Goal: Use online tool/utility: Utilize a website feature to perform a specific function

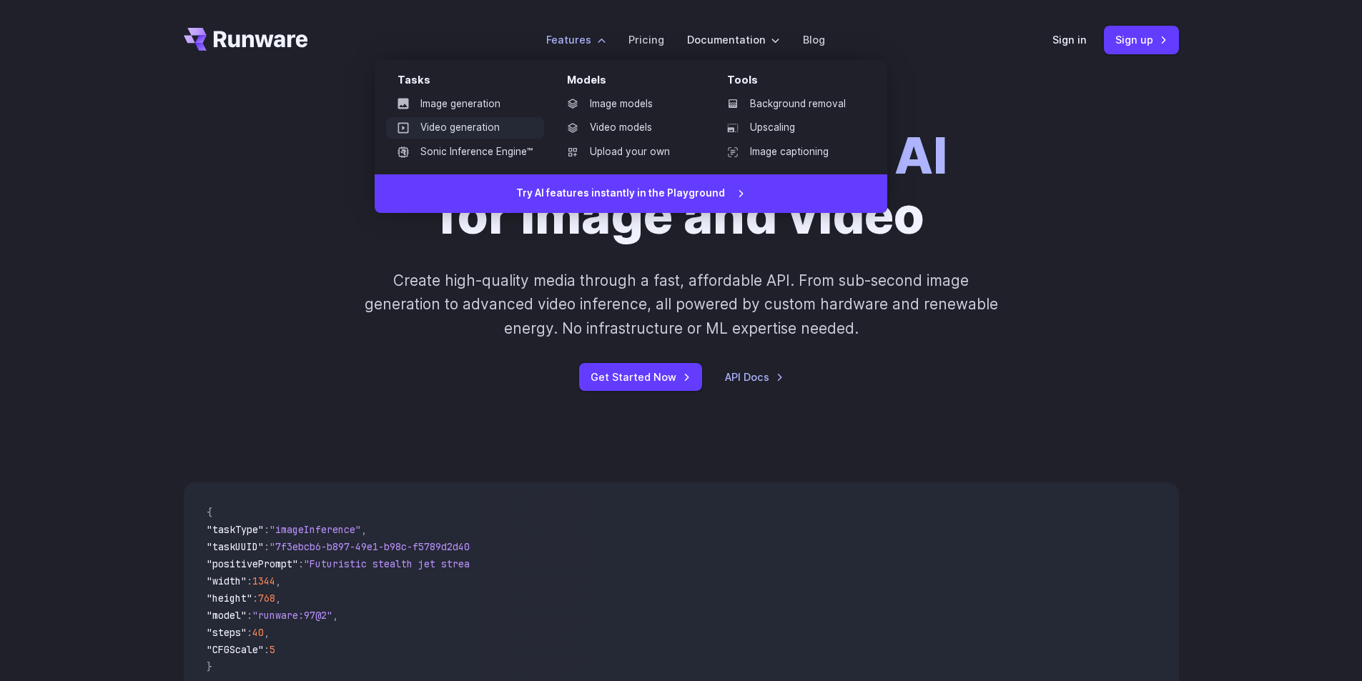
click at [452, 131] on link "Video generation" at bounding box center [465, 127] width 158 height 21
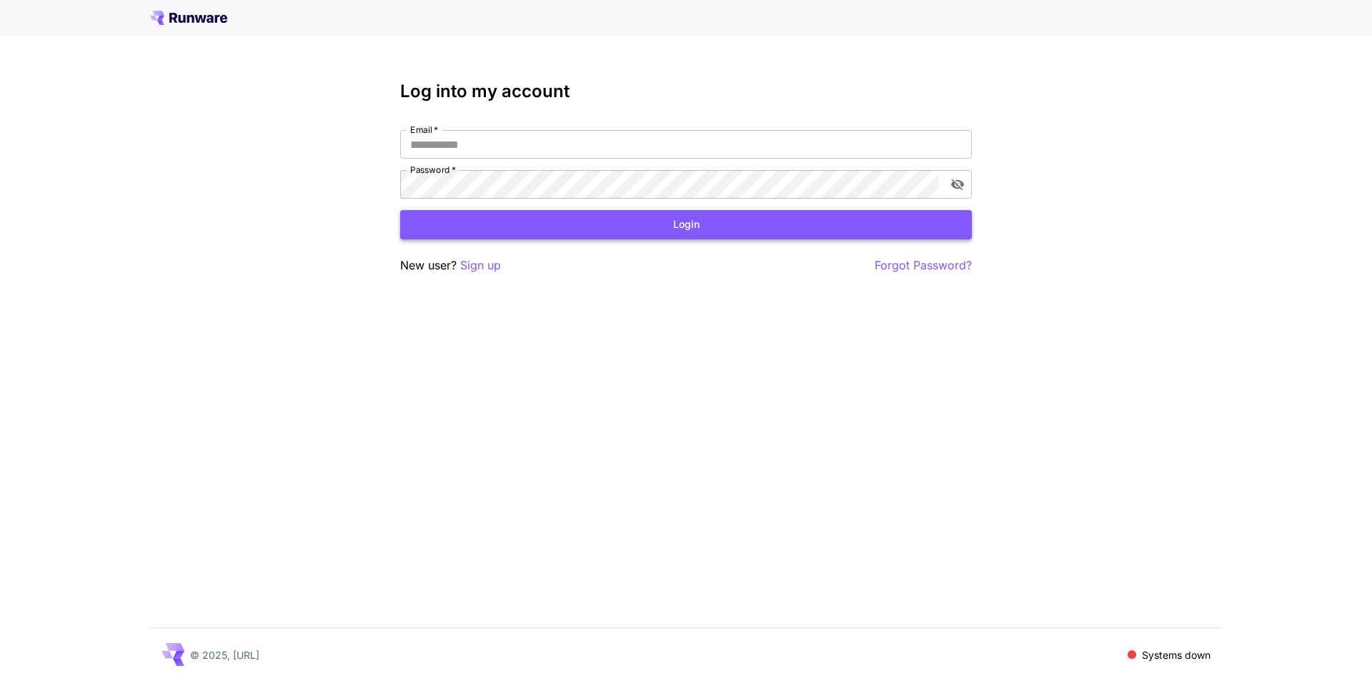
type input "**********"
click at [675, 233] on button "Login" at bounding box center [686, 224] width 572 height 29
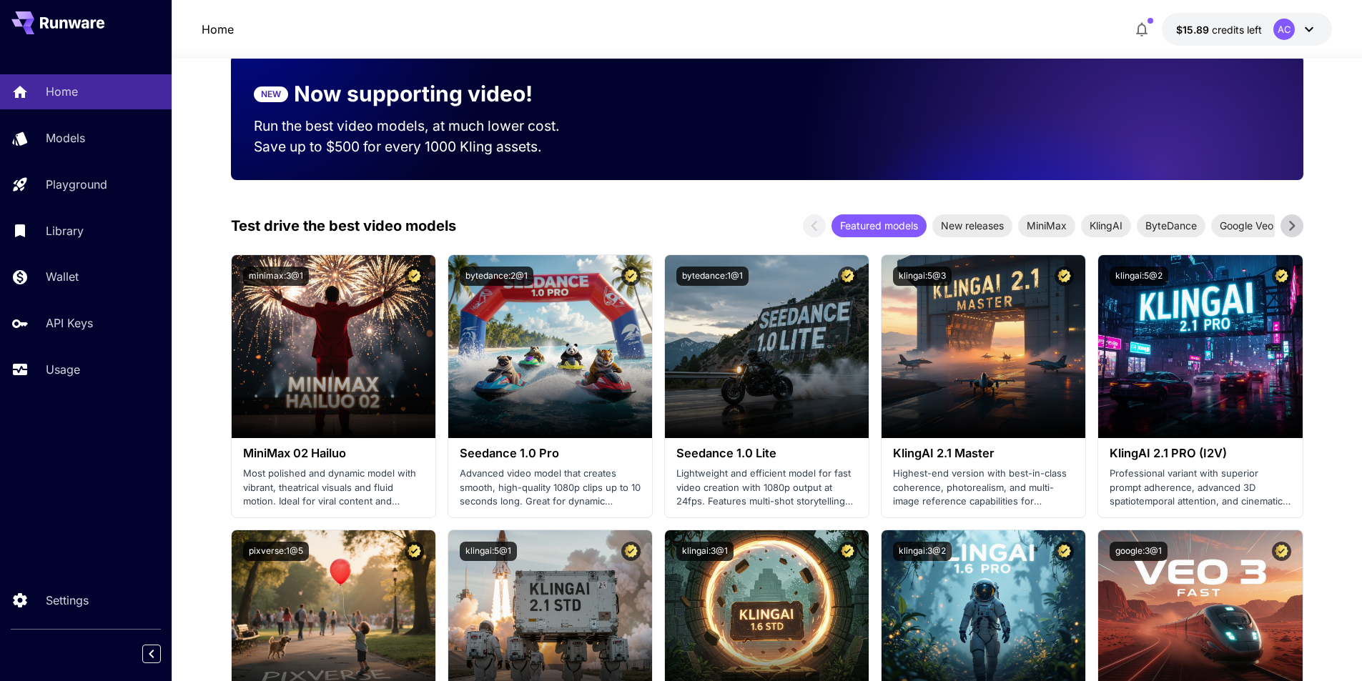
scroll to position [143, 0]
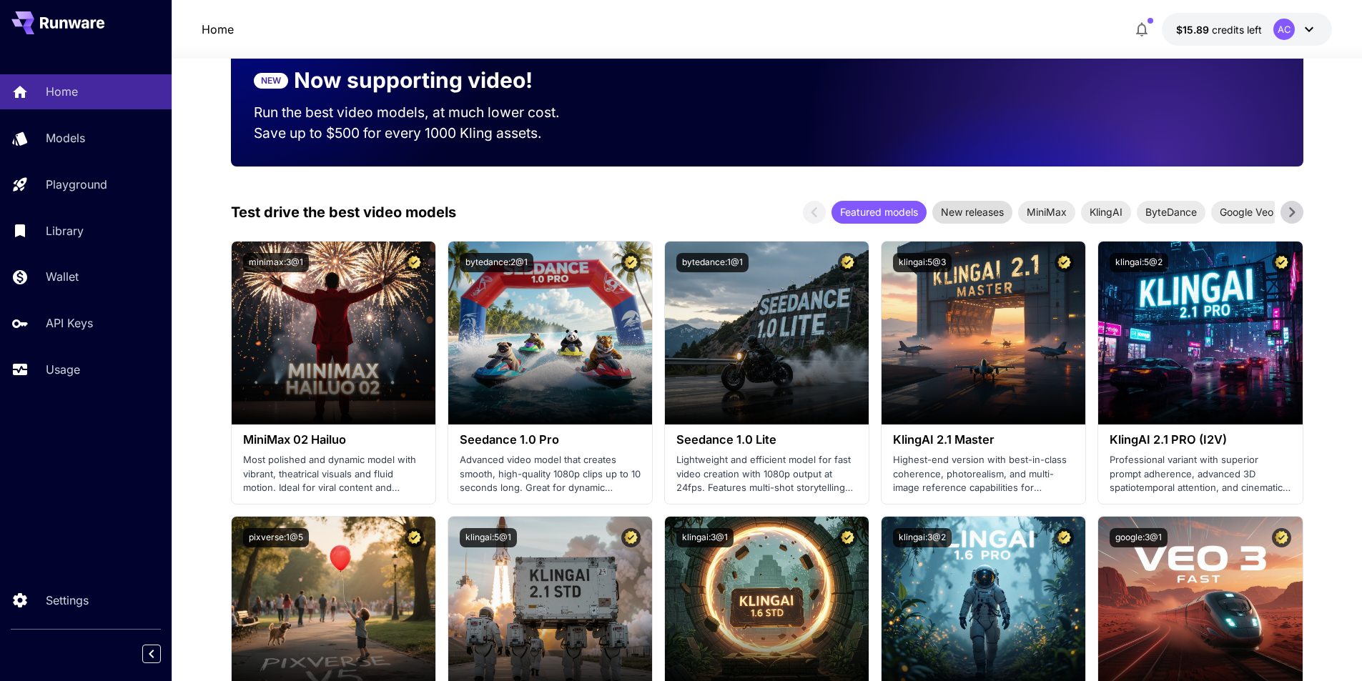
click at [958, 212] on span "New releases" at bounding box center [972, 211] width 80 height 15
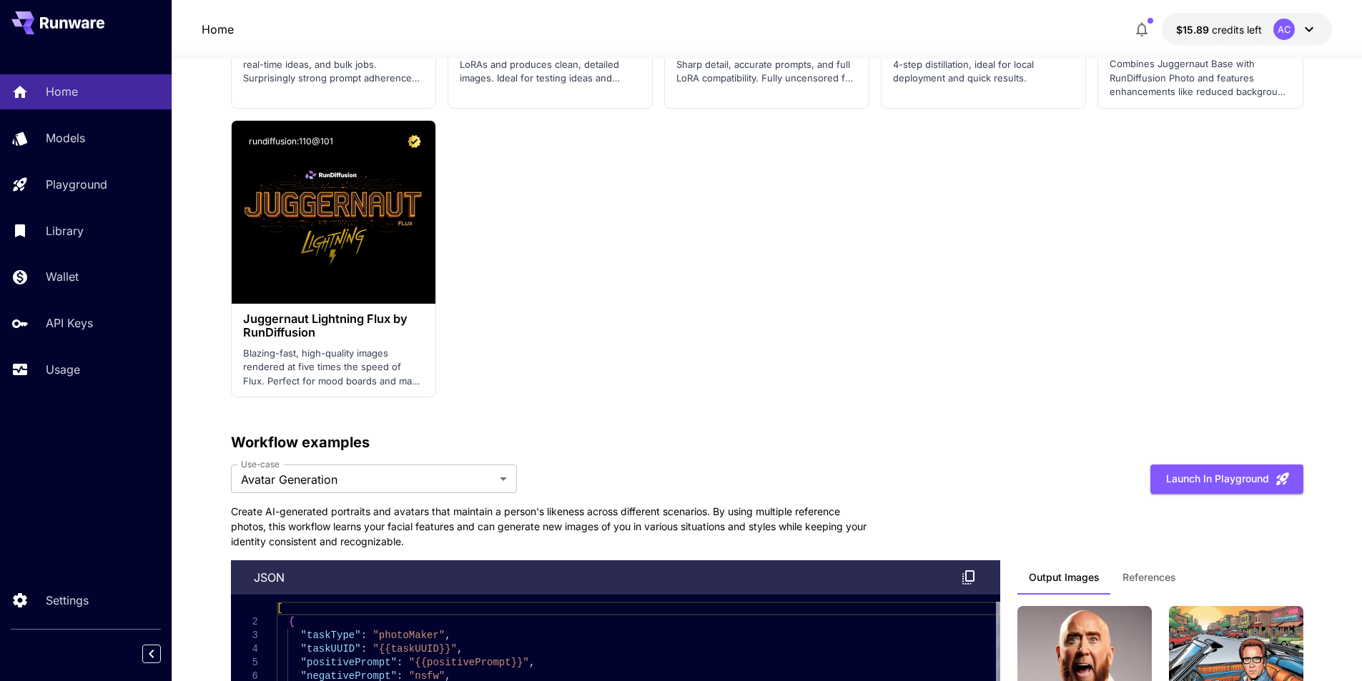
scroll to position [3288, 0]
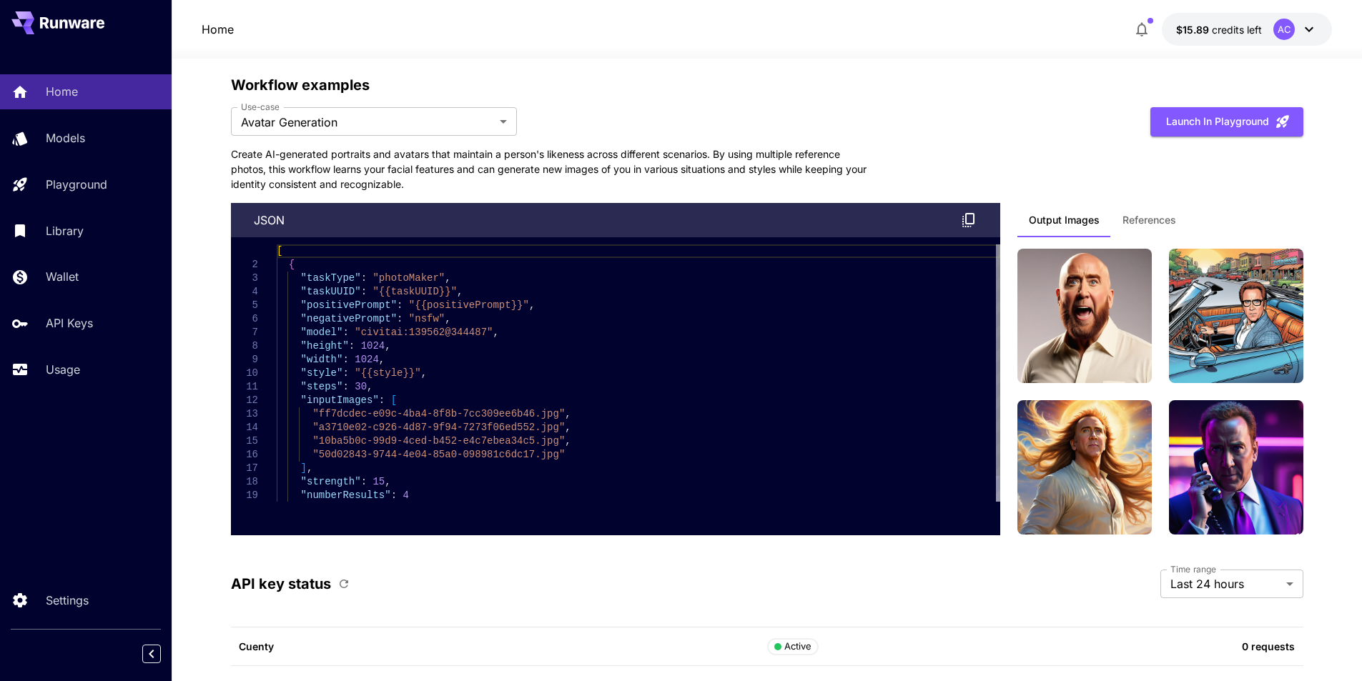
type textarea "**********"
click at [454, 331] on div "[ { "taskType" : "photoMaker" , "taskUUID" : "{{taskUUID}}" , "positivePrompt" …" at bounding box center [638, 386] width 723 height 285
click at [405, 334] on div "[ { "taskType" : "photoMaker" , "taskUUID" : "{{taskUUID}}" , "positivePrompt" …" at bounding box center [638, 386] width 723 height 285
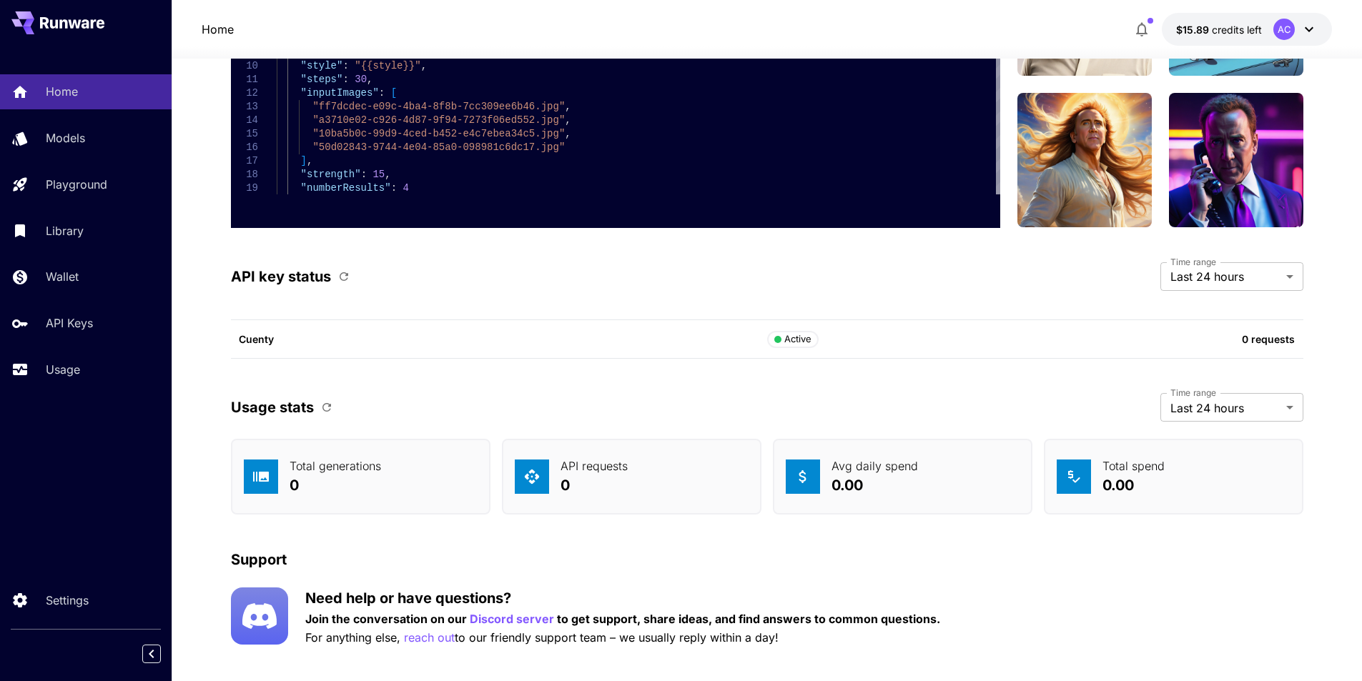
scroll to position [3615, 0]
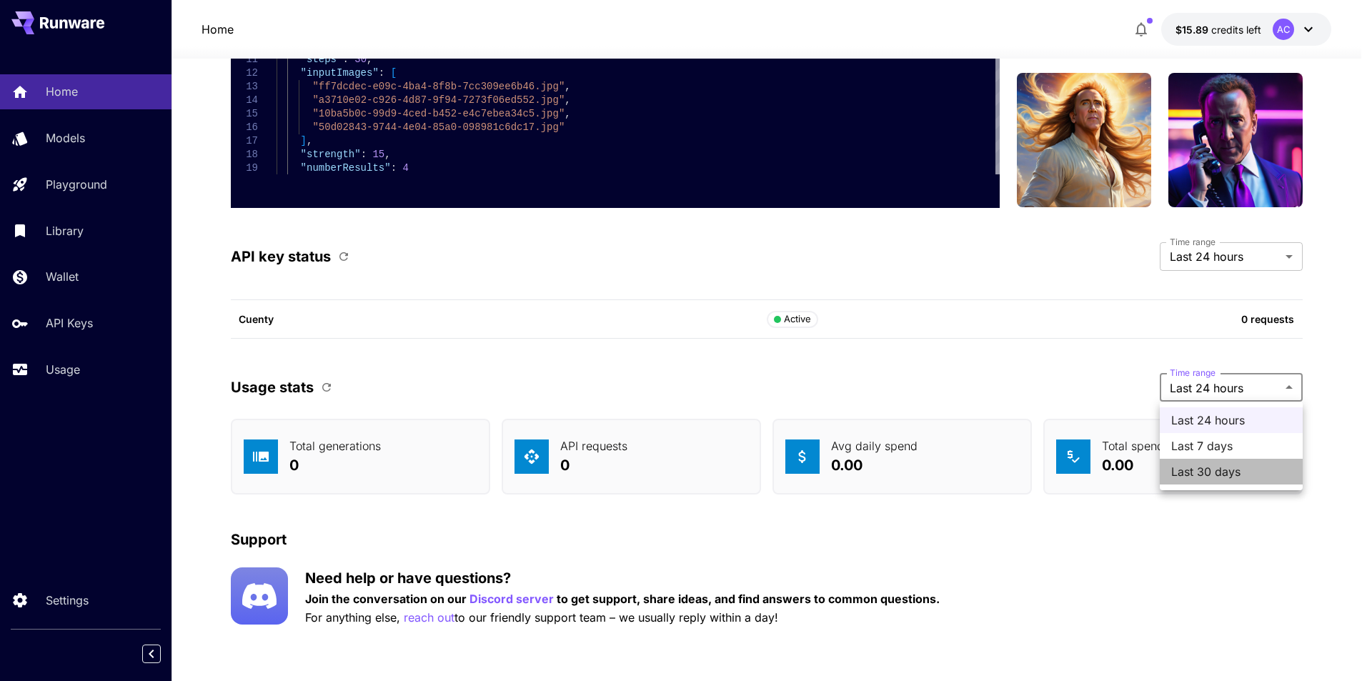
click at [1201, 480] on span "Last 30 days" at bounding box center [1231, 471] width 120 height 17
type input "*******"
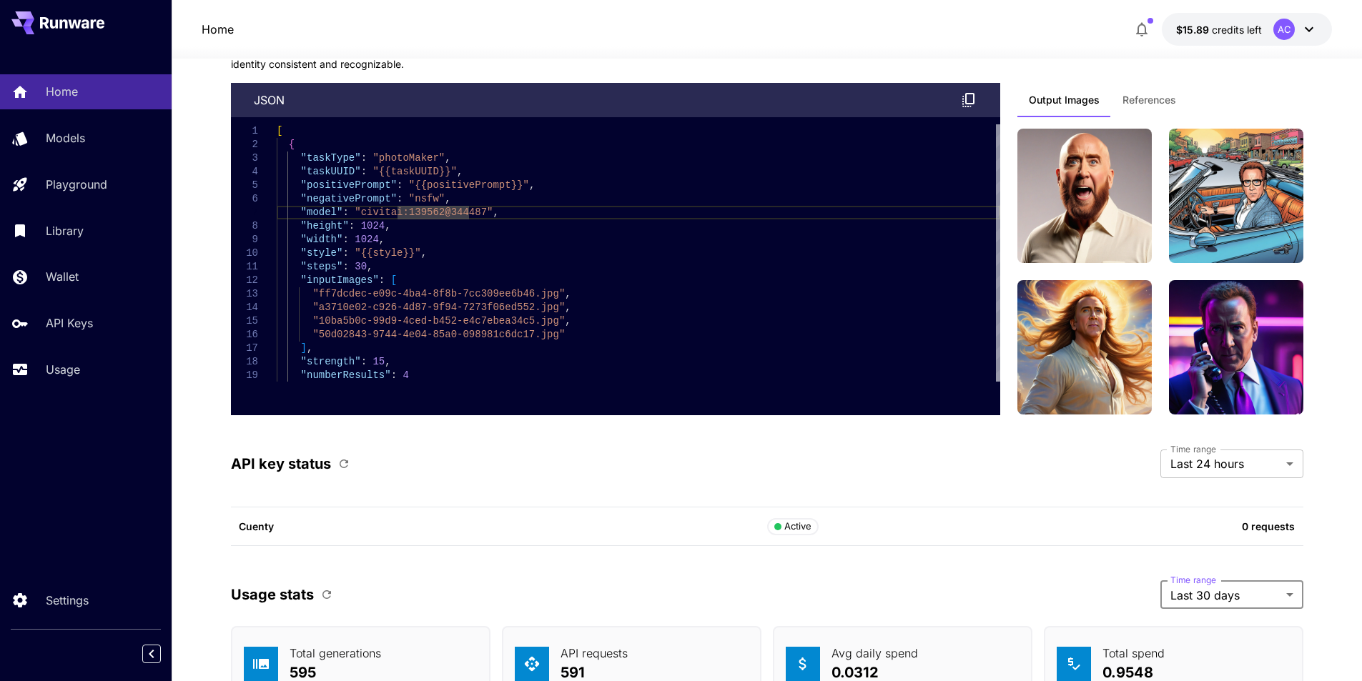
scroll to position [3401, 0]
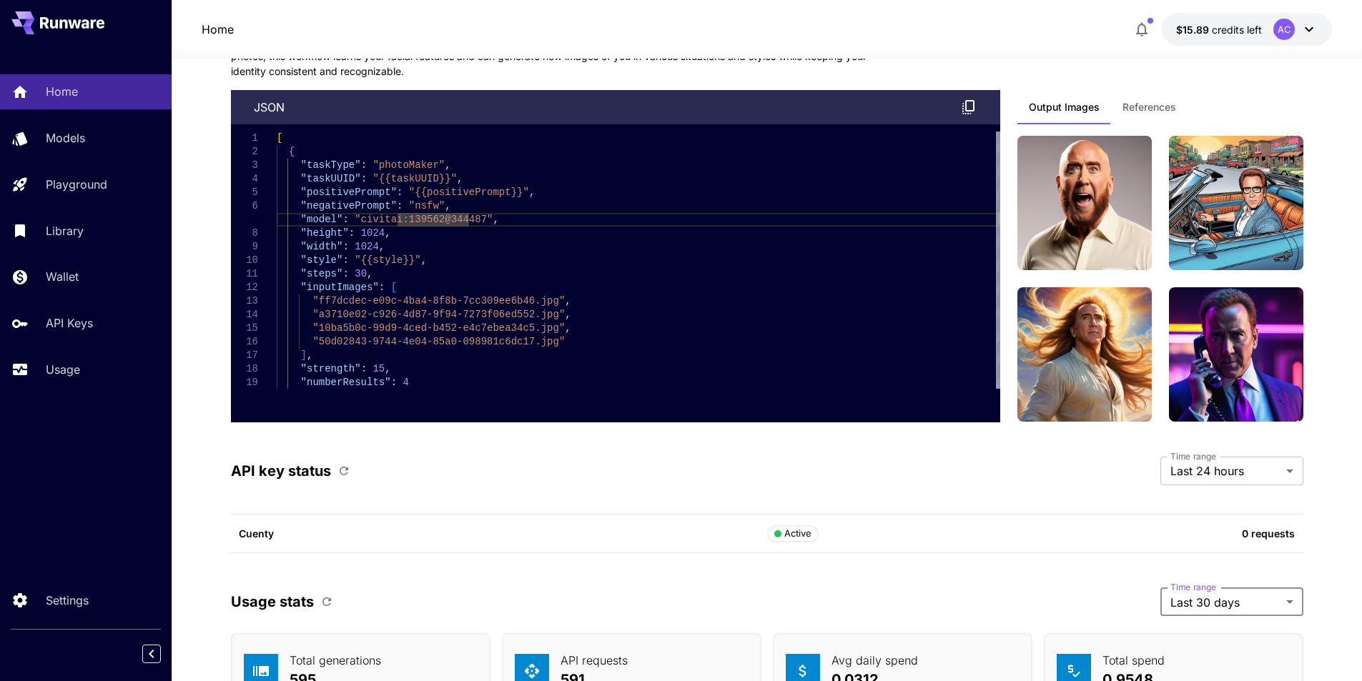
click at [1153, 114] on button "References" at bounding box center [1149, 107] width 76 height 34
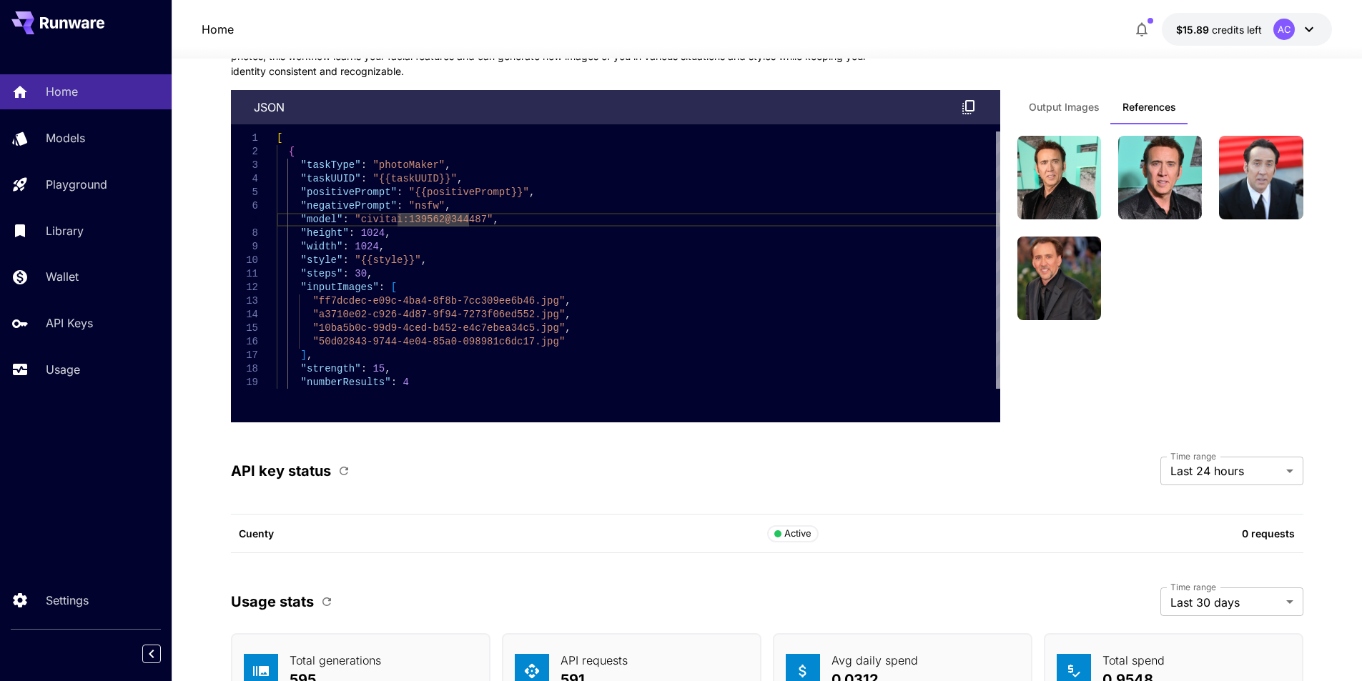
click at [1071, 109] on span "Output Images" at bounding box center [1064, 107] width 71 height 13
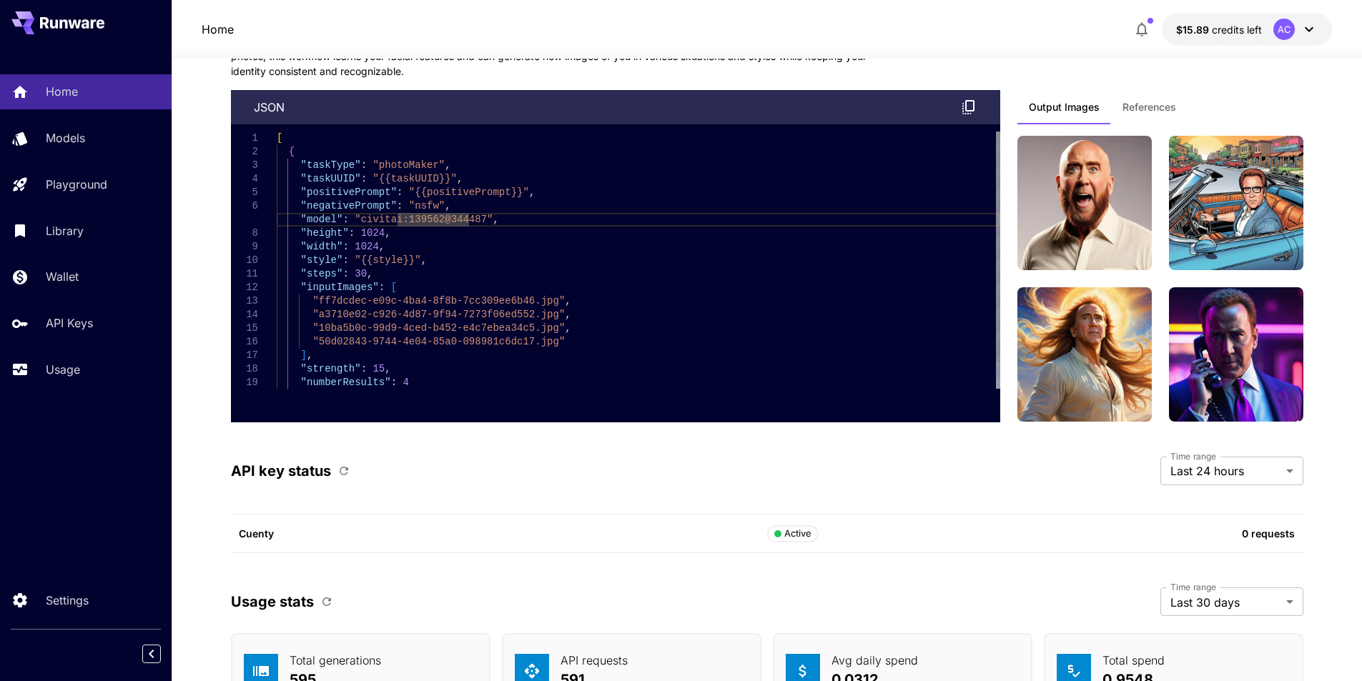
click at [400, 220] on div ""taskType" : "photoMaker" , "taskUUID" : "{{taskUUID}}" , "positivePrompt" : "{…" at bounding box center [638, 274] width 723 height 285
drag, startPoint x: 353, startPoint y: 221, endPoint x: 468, endPoint y: 221, distance: 115.1
click at [468, 221] on div ""taskType" : "photoMaker" , "taskUUID" : "{{taskUUID}}" , "positivePrompt" : "{…" at bounding box center [638, 274] width 723 height 285
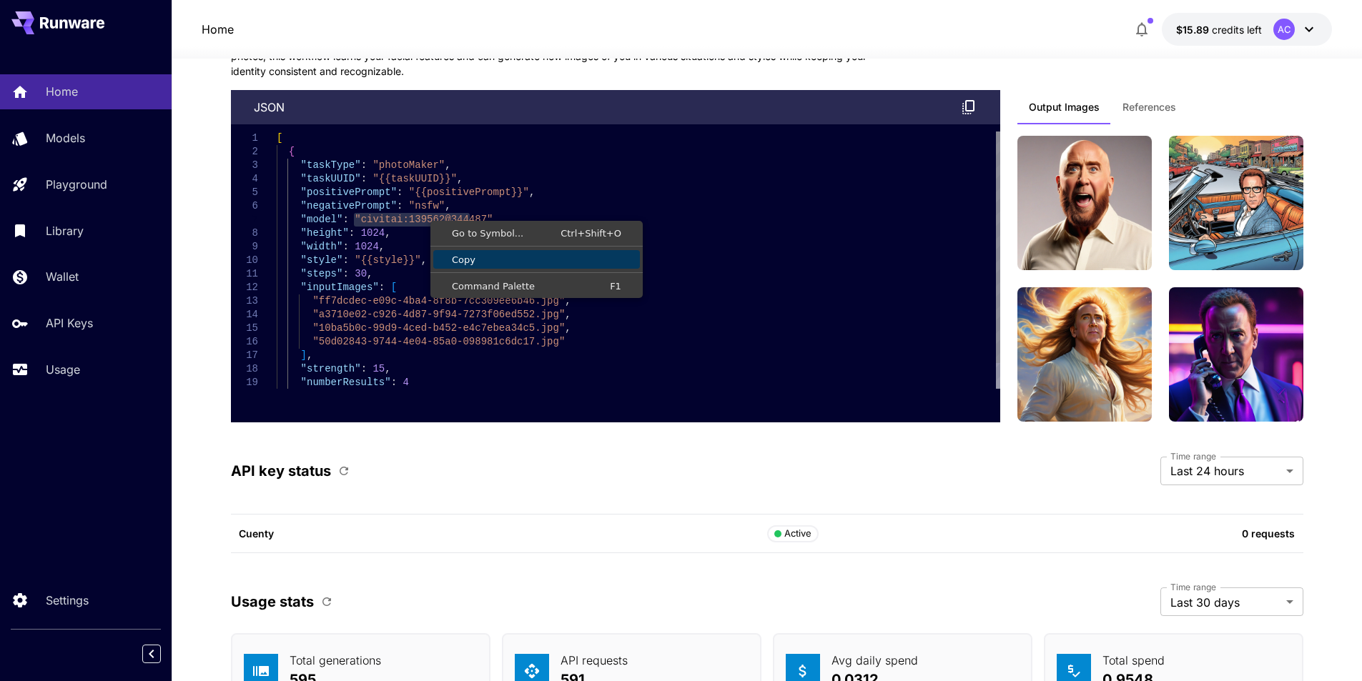
click at [452, 257] on span "Copy" at bounding box center [536, 259] width 207 height 9
